Goal: Find specific page/section: Find specific page/section

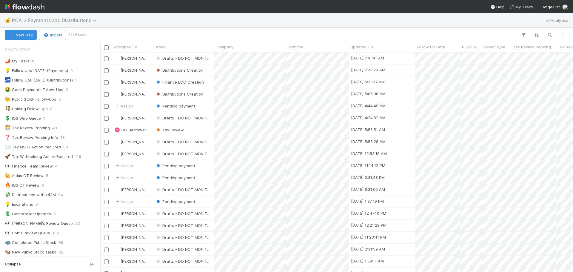
click at [77, 18] on span "PCA > Payments and Distributions" at bounding box center [56, 20] width 88 height 6
click at [76, 21] on span "PCA > Payments and Distributions" at bounding box center [56, 20] width 88 height 6
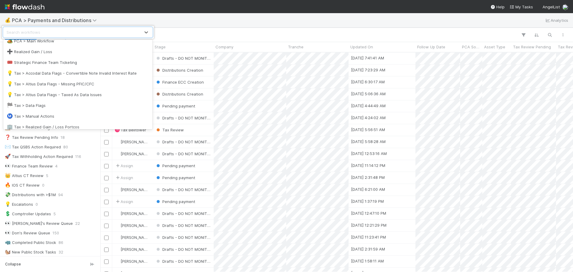
scroll to position [60, 0]
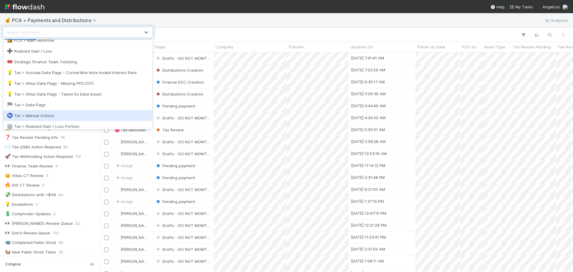
click at [54, 113] on div "Ⓜ️ Tax > Manual Actions" at bounding box center [78, 115] width 142 height 6
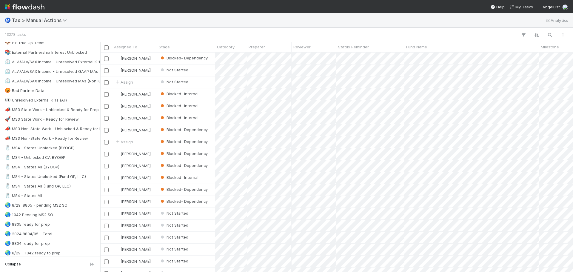
scroll to position [328, 0]
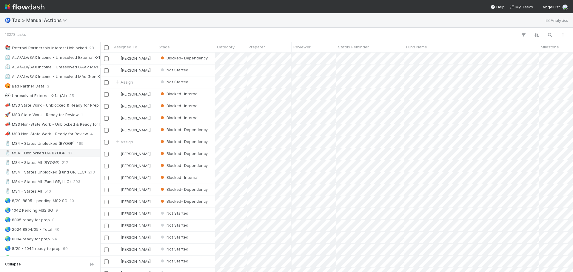
click at [61, 153] on div "🧂 MS4 - Unblocked CA BYOGP" at bounding box center [35, 152] width 61 height 7
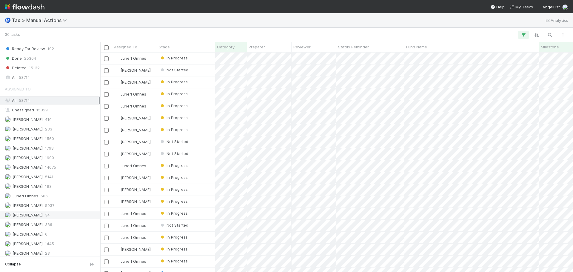
scroll to position [735, 0]
click at [41, 185] on span "[PERSON_NAME]" at bounding box center [28, 183] width 30 height 5
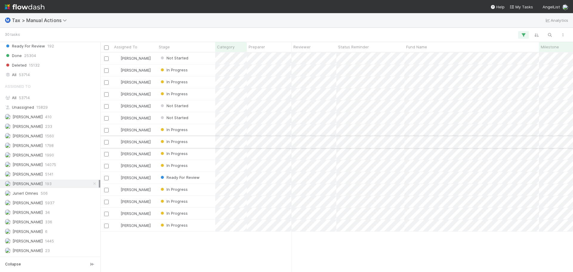
scroll to position [215, 468]
